Goal: Task Accomplishment & Management: Complete application form

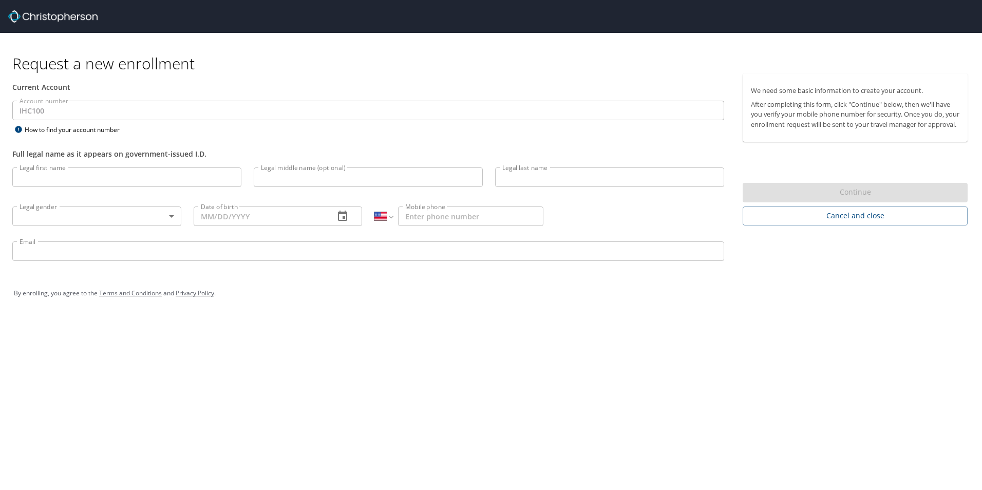
select select "US"
click at [83, 173] on input "Legal first name" at bounding box center [126, 178] width 229 height 20
type input "Corynn"
type input "Benoit"
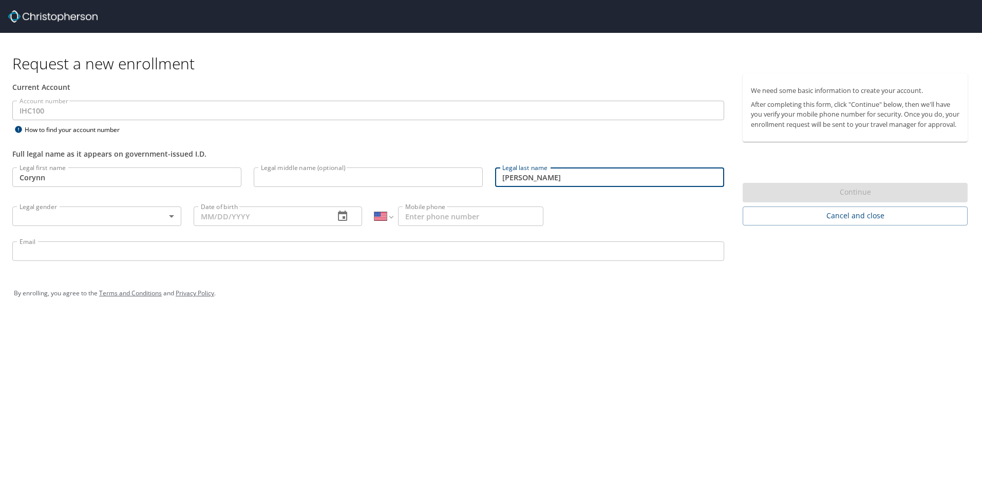
click at [48, 209] on body "Request a new enrollment Current Account Account number IHC100 Account number H…" at bounding box center [491, 245] width 982 height 490
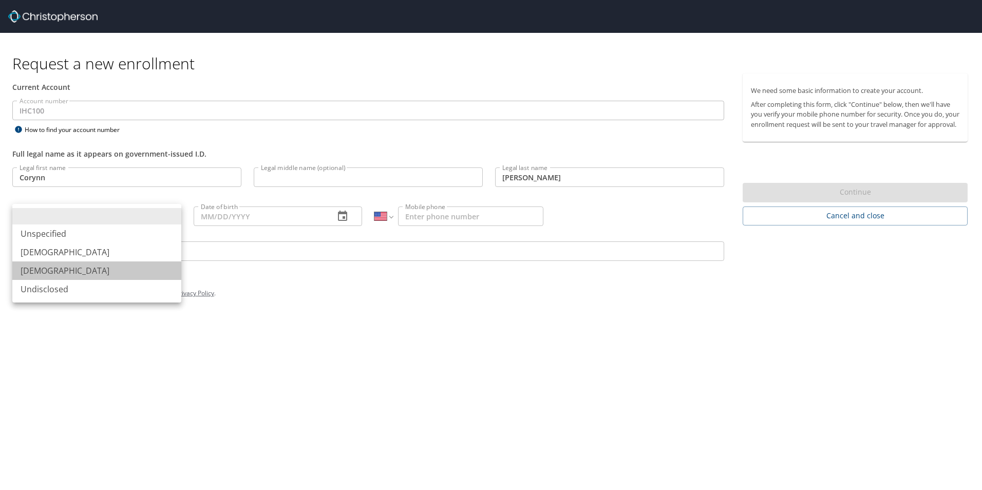
click at [66, 273] on li "Female" at bounding box center [96, 271] width 169 height 18
type input "Female"
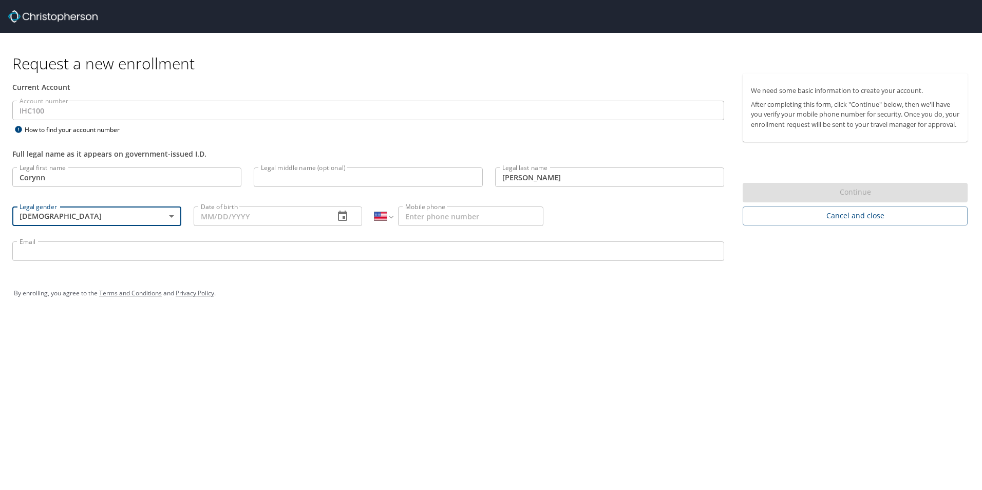
click at [225, 216] on input "Date of birth" at bounding box center [260, 217] width 133 height 20
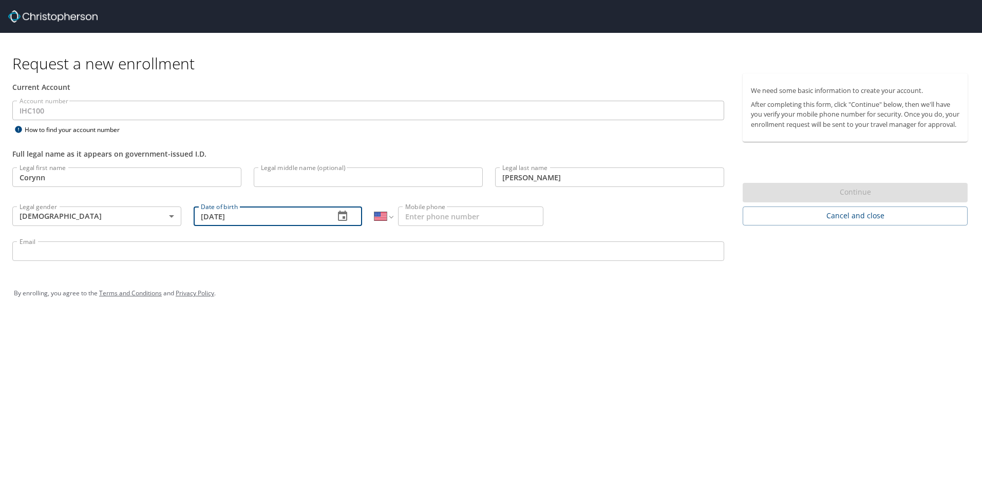
type input "05/29/1992"
click at [430, 211] on input "Mobile phone" at bounding box center [470, 217] width 145 height 20
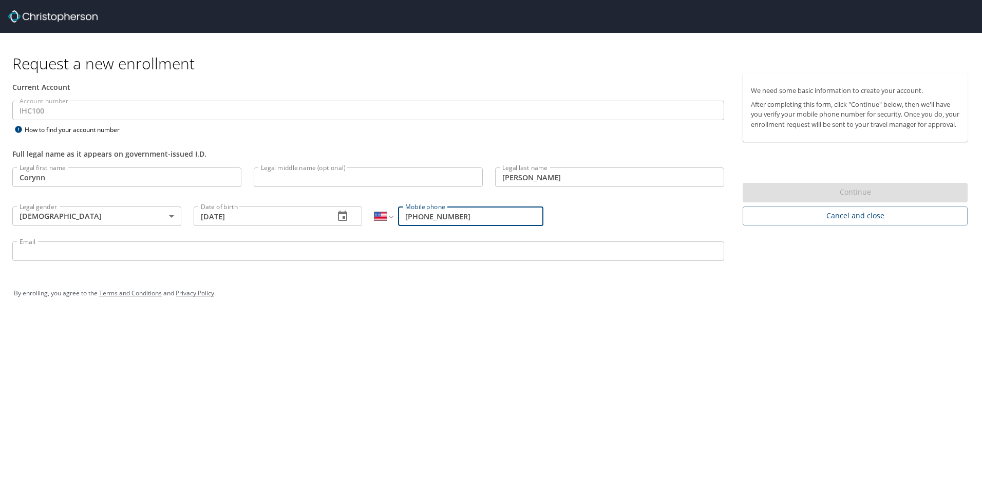
type input "(802) 922-6517"
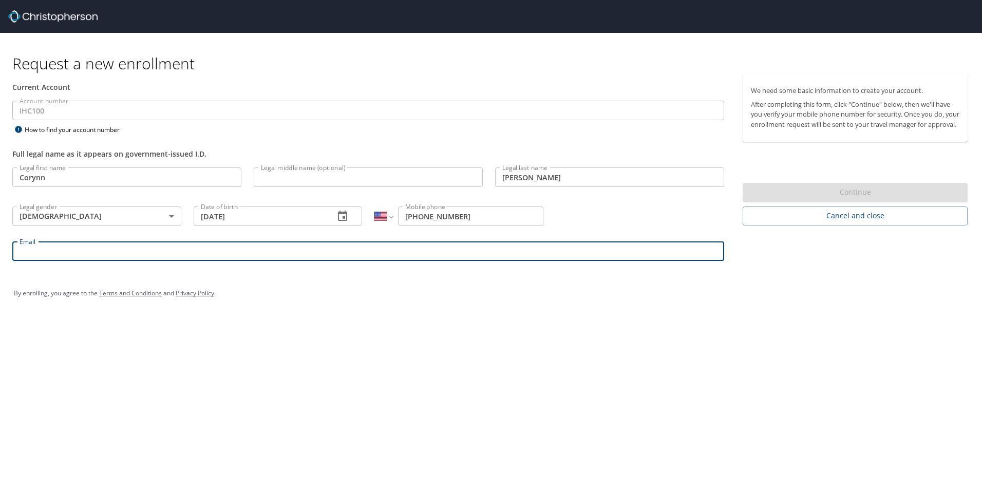
click at [318, 255] on input "Email" at bounding box center [368, 251] width 712 height 20
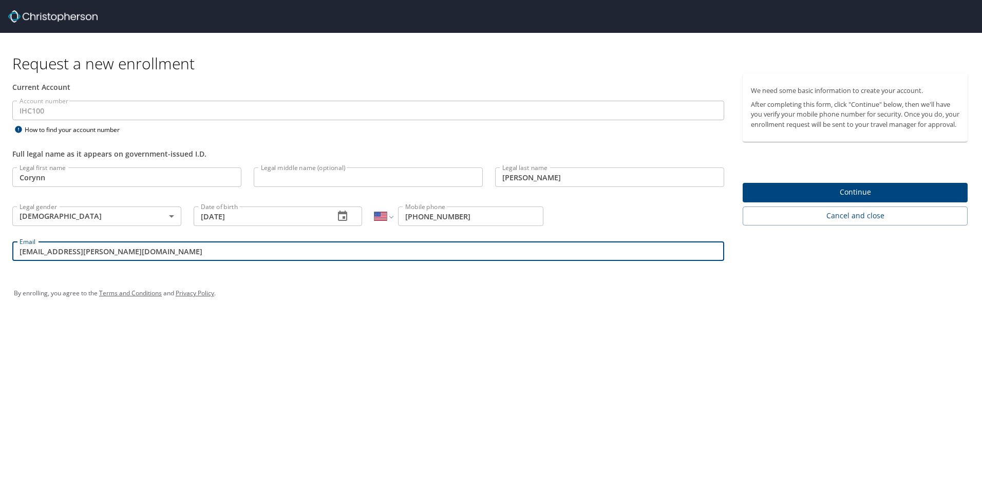
type input "corynn.benoit@imail.org"
click at [823, 199] on span "Continue" at bounding box center [855, 192] width 209 height 13
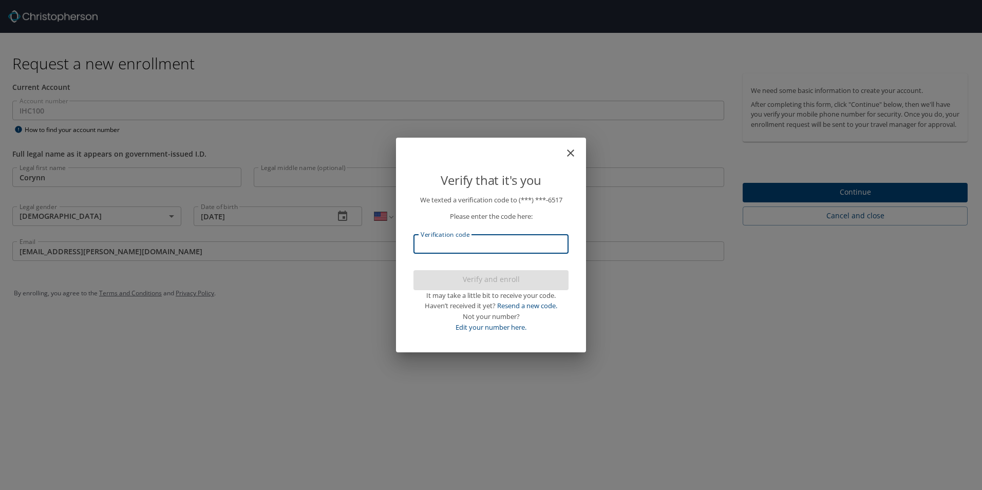
click at [515, 238] on input "Verification code" at bounding box center [491, 244] width 155 height 20
type input "823000"
click at [499, 272] on button "Verify and enroll" at bounding box center [491, 280] width 155 height 20
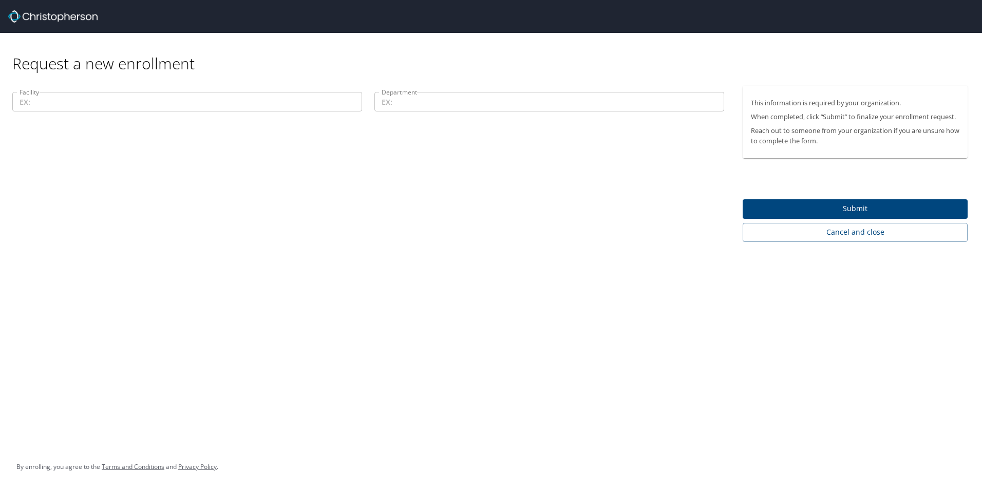
click at [69, 96] on input "Facility" at bounding box center [187, 102] width 350 height 20
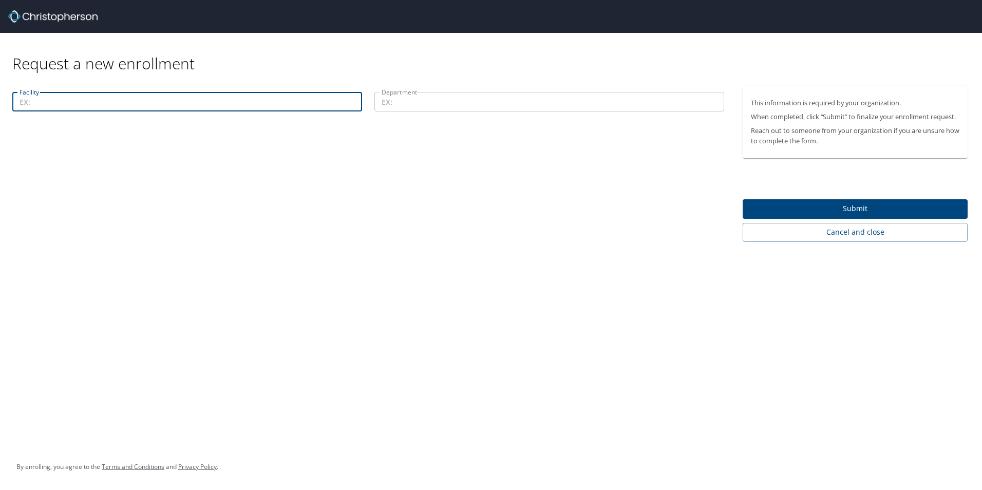
click at [77, 99] on input "Facility" at bounding box center [187, 102] width 350 height 20
click at [532, 103] on input "Department" at bounding box center [550, 102] width 350 height 20
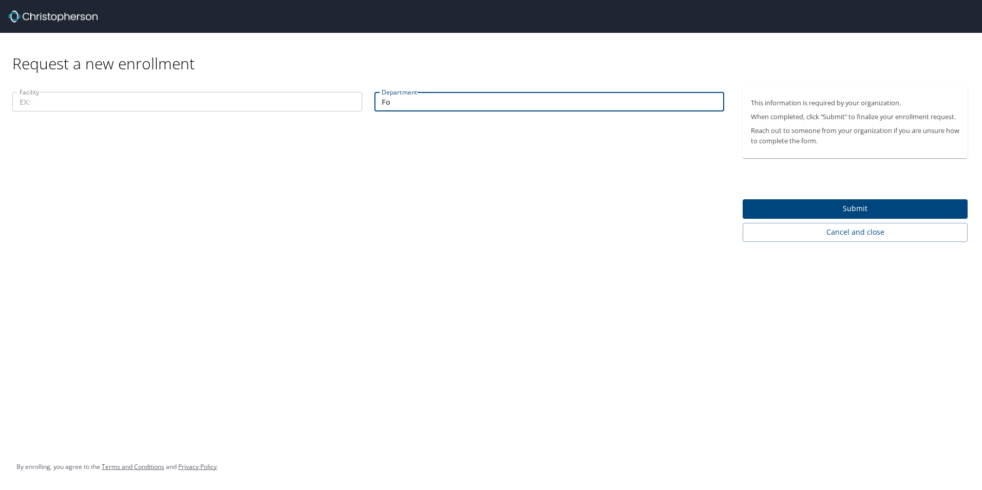
type input "F"
click at [94, 107] on input "Facility" at bounding box center [187, 102] width 350 height 20
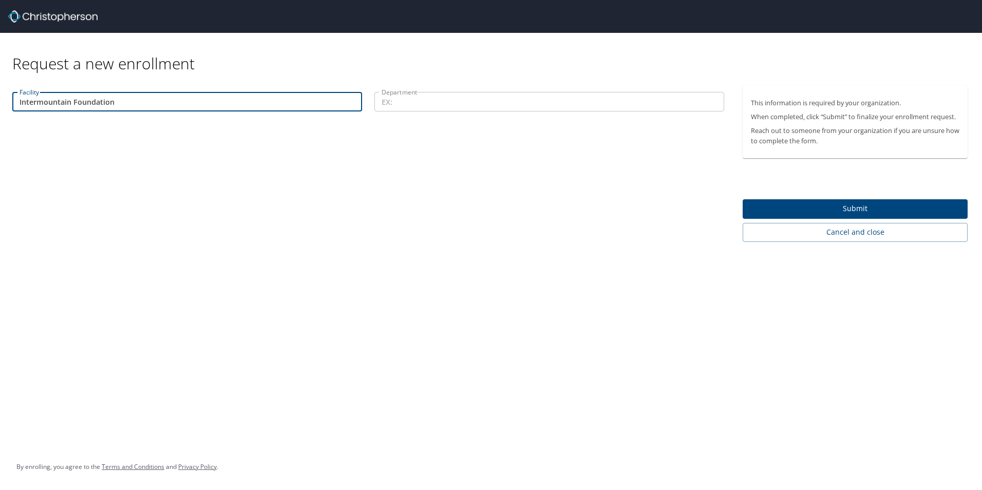
type input "Intermountain Foundation"
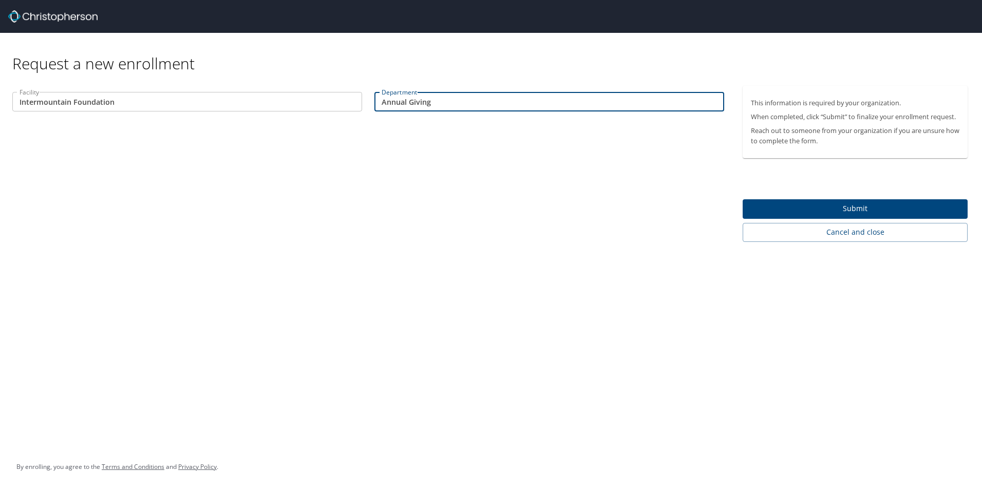
type input "Annual Giving"
click at [652, 233] on div "Facility Intermountain Foundation Facility Department Annual Giving Department" at bounding box center [368, 164] width 737 height 156
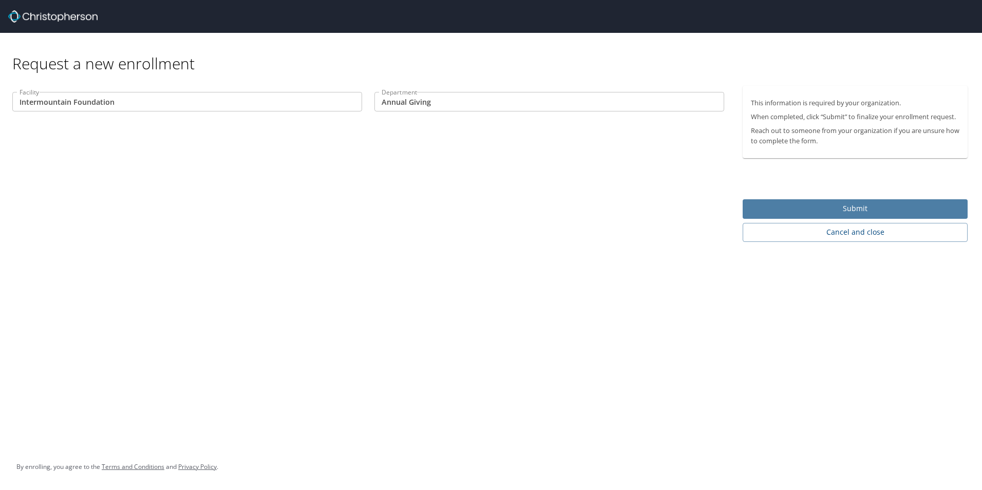
click at [825, 208] on span "Submit" at bounding box center [855, 208] width 209 height 13
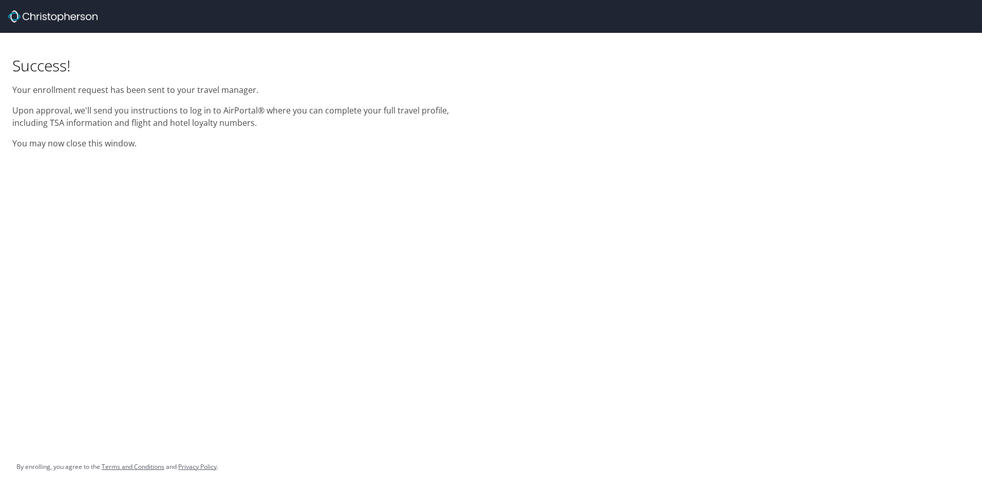
click at [922, 119] on div "Success! Your enrollment request has been sent to your travel manager. Upon app…" at bounding box center [491, 94] width 982 height 123
